Goal: Navigation & Orientation: Understand site structure

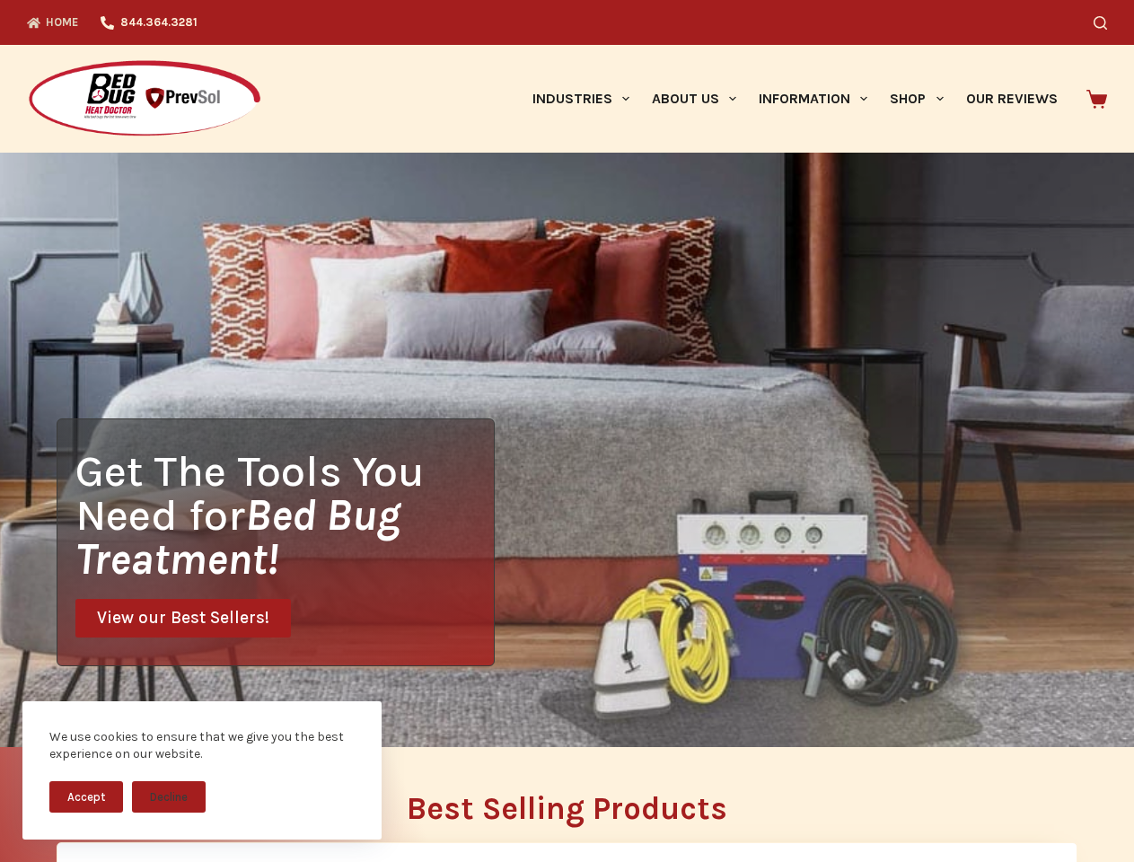
click at [566, 431] on div "Get The Tools You Need for Bed Bug Treatment! View our Best Sellers!" at bounding box center [567, 450] width 1134 height 594
click at [86, 796] on button "Accept" at bounding box center [86, 796] width 74 height 31
click at [169, 796] on button "Decline" at bounding box center [169, 796] width 74 height 31
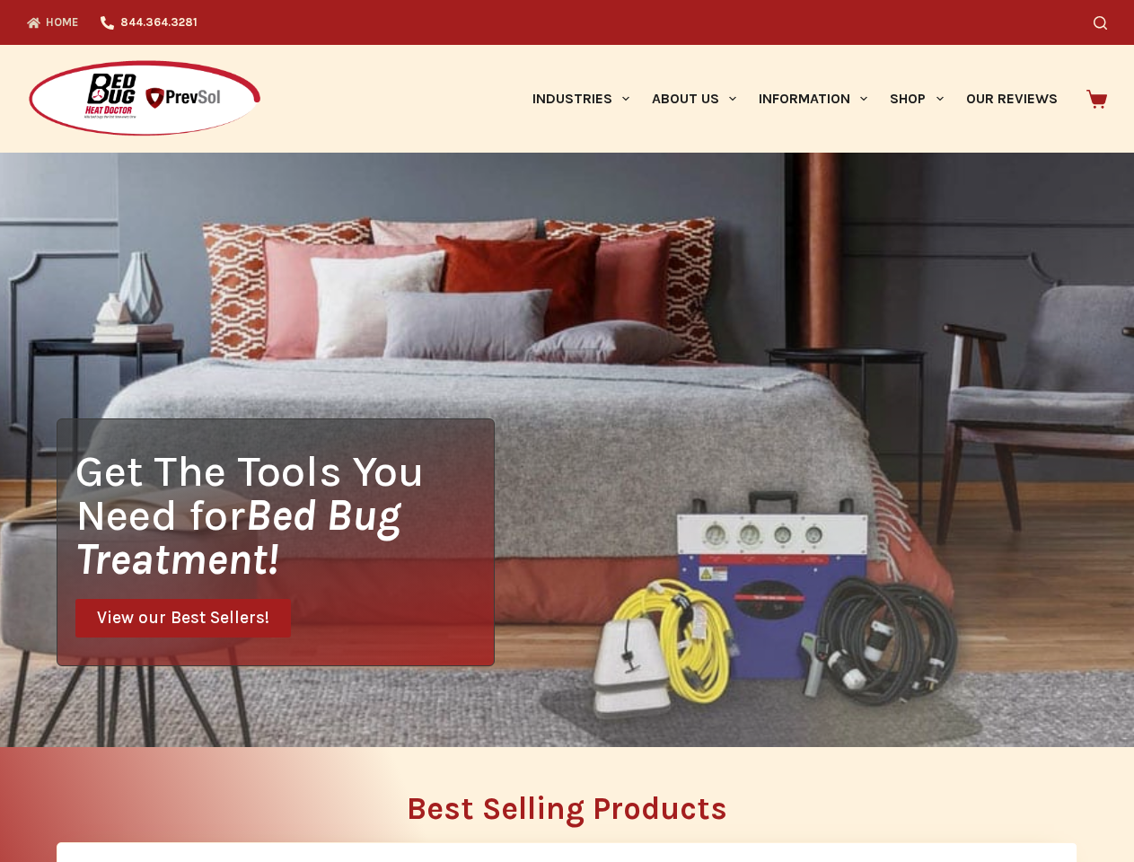
click at [1107, 22] on icon "Search" at bounding box center [1099, 22] width 13 height 13
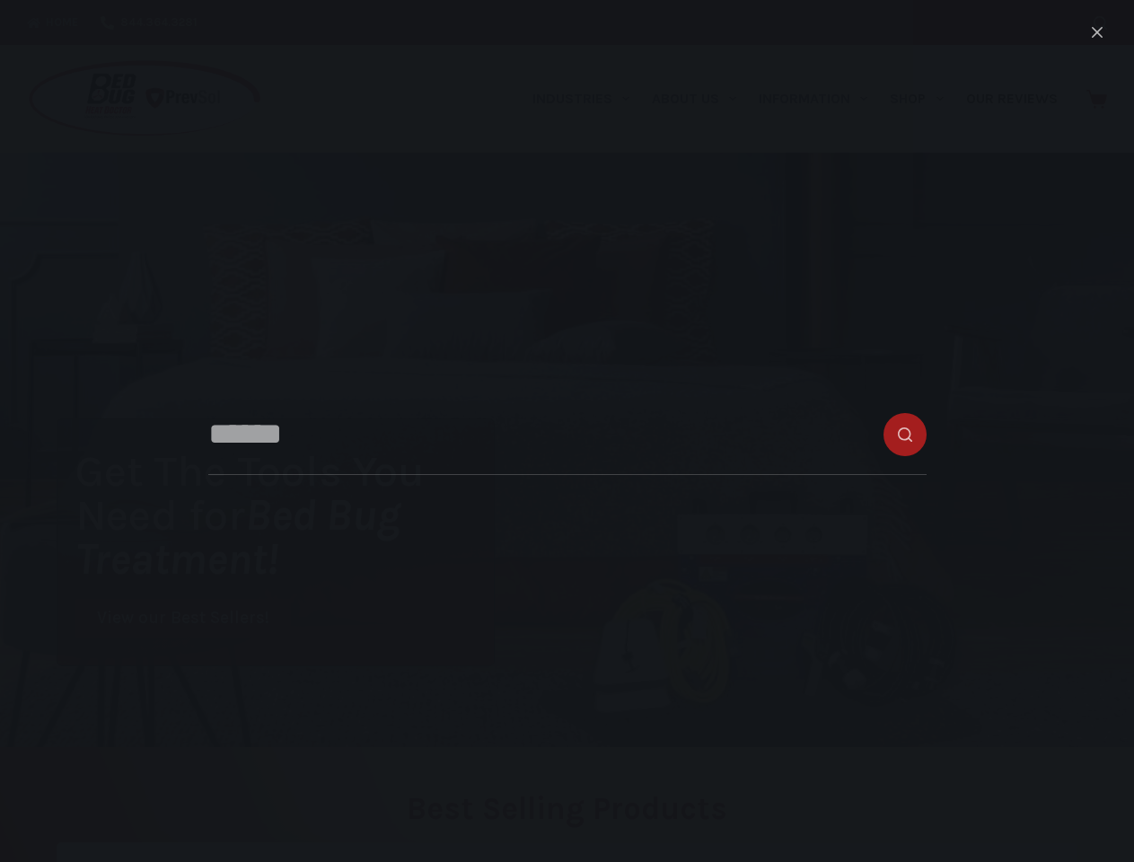
click at [587, 99] on link "Industries" at bounding box center [580, 99] width 119 height 108
click at [701, 99] on link "About Us" at bounding box center [693, 99] width 107 height 108
click at [821, 99] on link "Information" at bounding box center [813, 99] width 131 height 108
click at [924, 99] on link "Shop" at bounding box center [916, 99] width 75 height 108
